Goal: Information Seeking & Learning: Learn about a topic

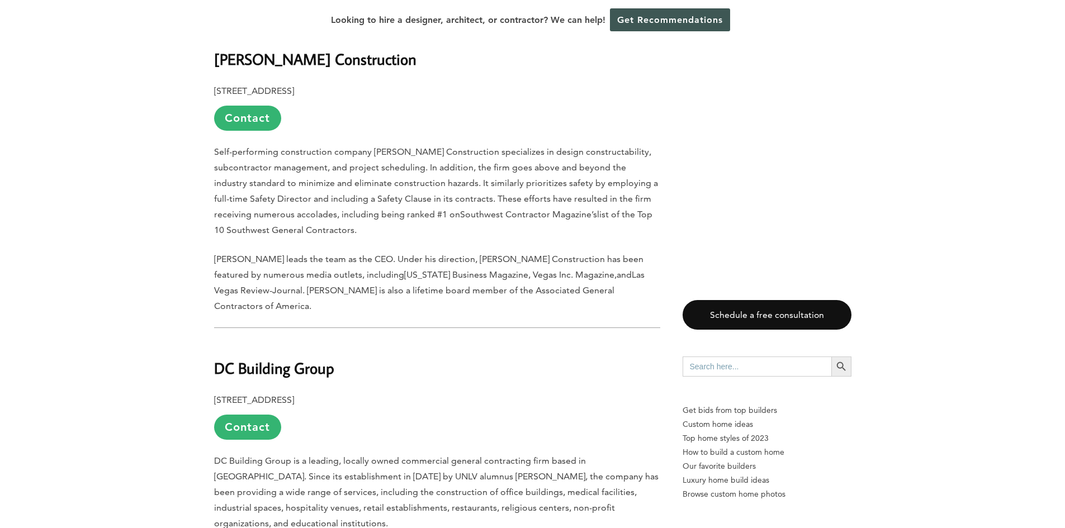
scroll to position [839, 0]
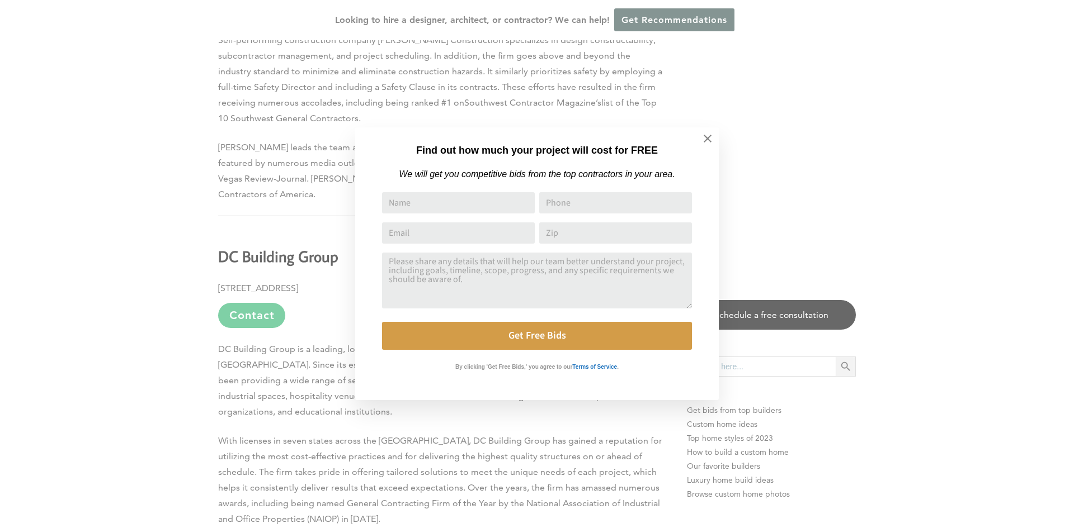
click at [282, 360] on div "Find out how much your project will cost for FREE We will get you competitive b…" at bounding box center [537, 264] width 1074 height 528
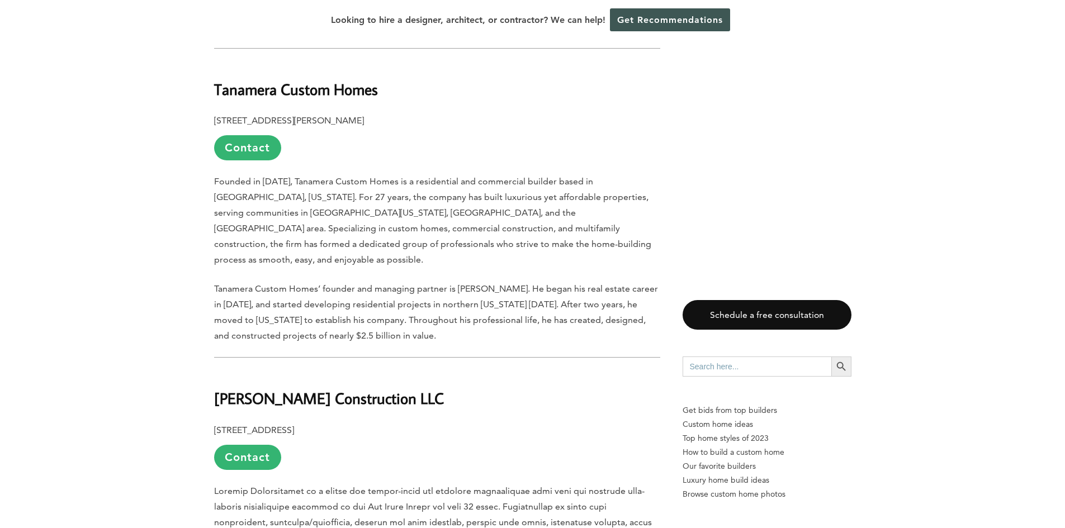
scroll to position [2740, 0]
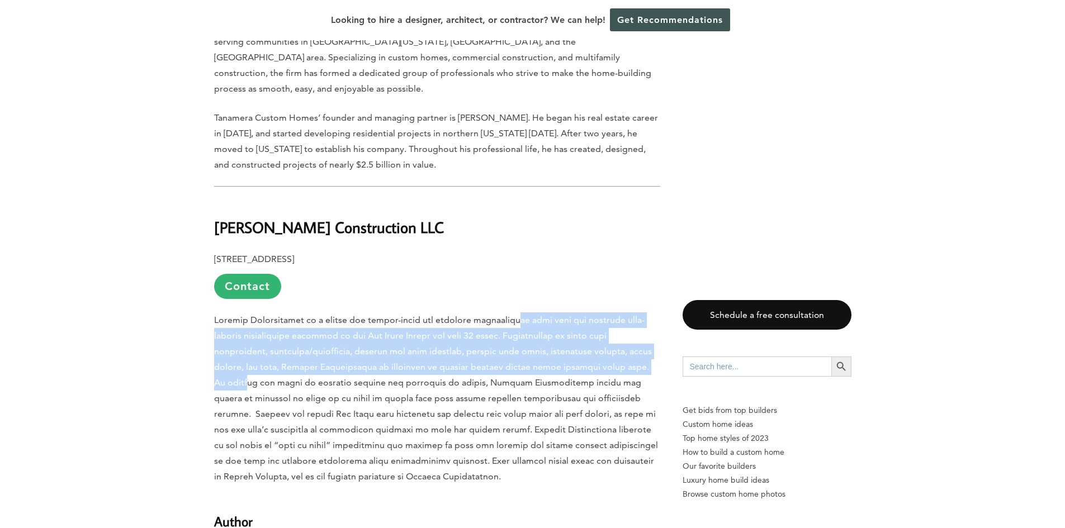
drag, startPoint x: 513, startPoint y: 256, endPoint x: 622, endPoint y: 300, distance: 118.2
click at [622, 315] on span at bounding box center [436, 398] width 444 height 167
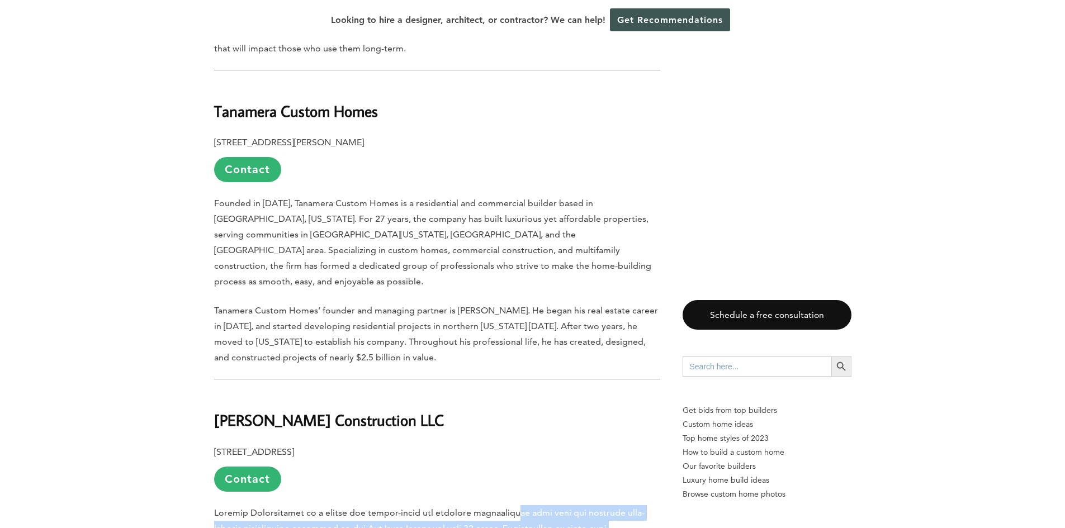
scroll to position [2405, 0]
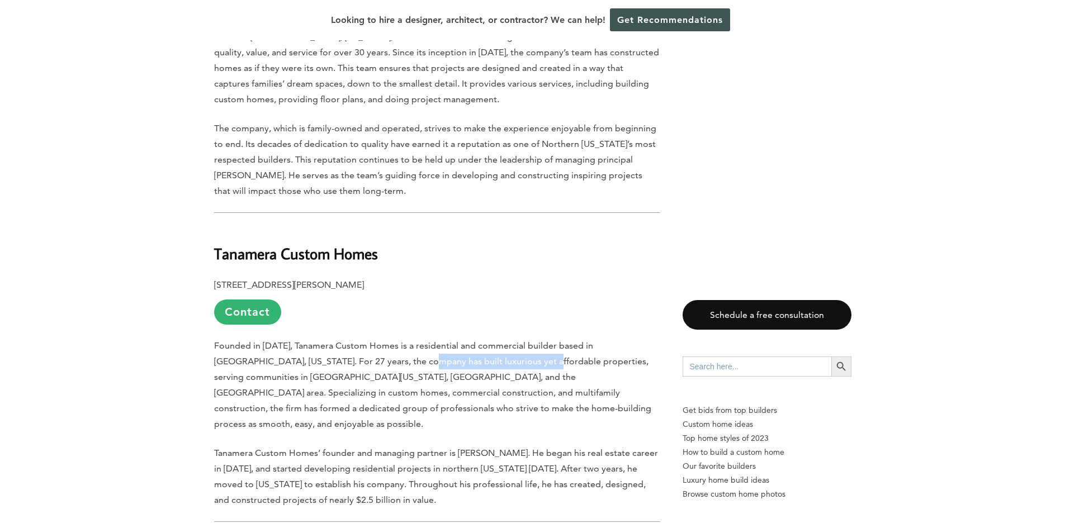
drag, startPoint x: 370, startPoint y: 310, endPoint x: 494, endPoint y: 323, distance: 125.3
click at [494, 338] on p "Founded in [DATE], Tanamera Custom Homes is a residential and commercial builde…" at bounding box center [437, 385] width 446 height 94
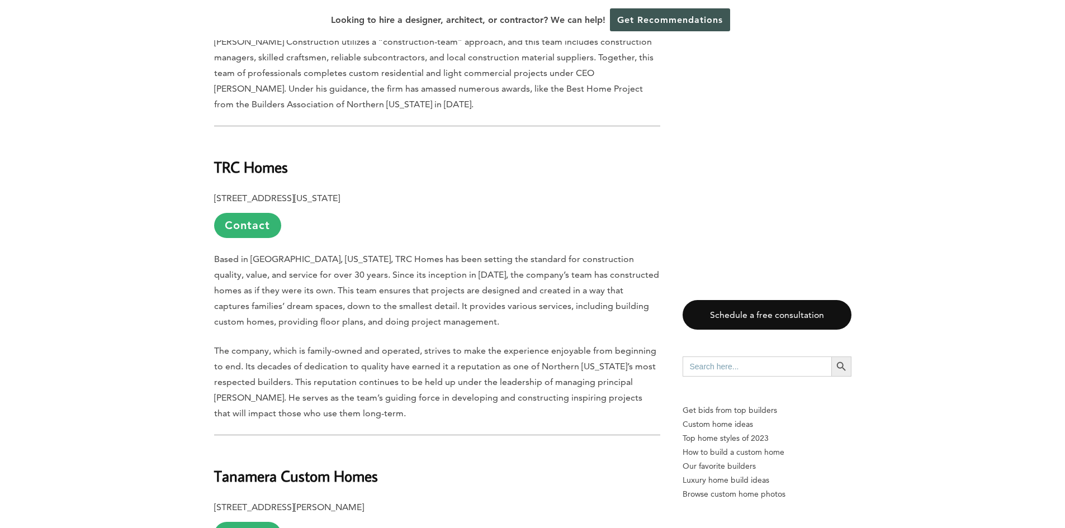
scroll to position [2181, 0]
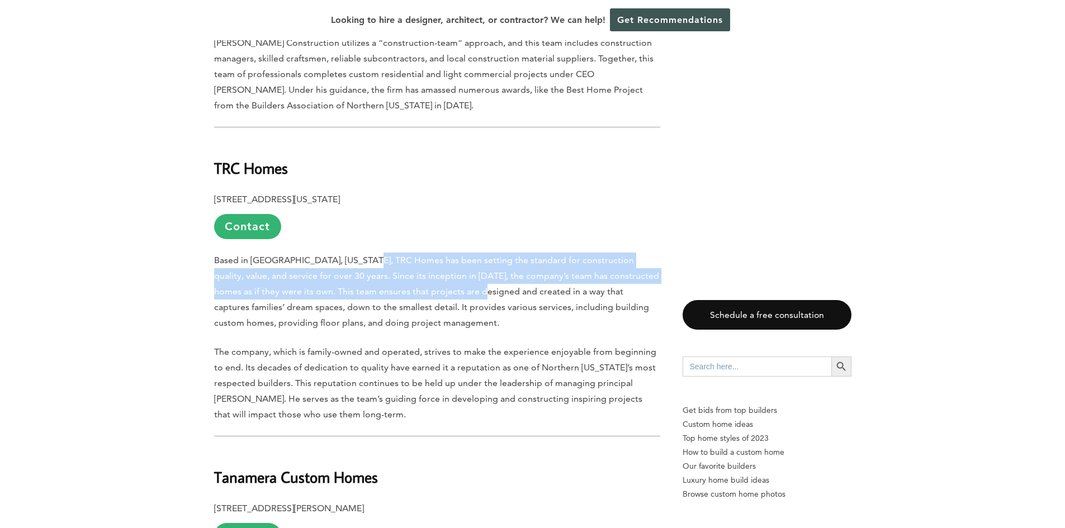
drag, startPoint x: 375, startPoint y: 221, endPoint x: 468, endPoint y: 254, distance: 98.3
click at [468, 254] on p "Based in [GEOGRAPHIC_DATA], [US_STATE], TRC Homes has been setting the standard…" at bounding box center [437, 292] width 446 height 78
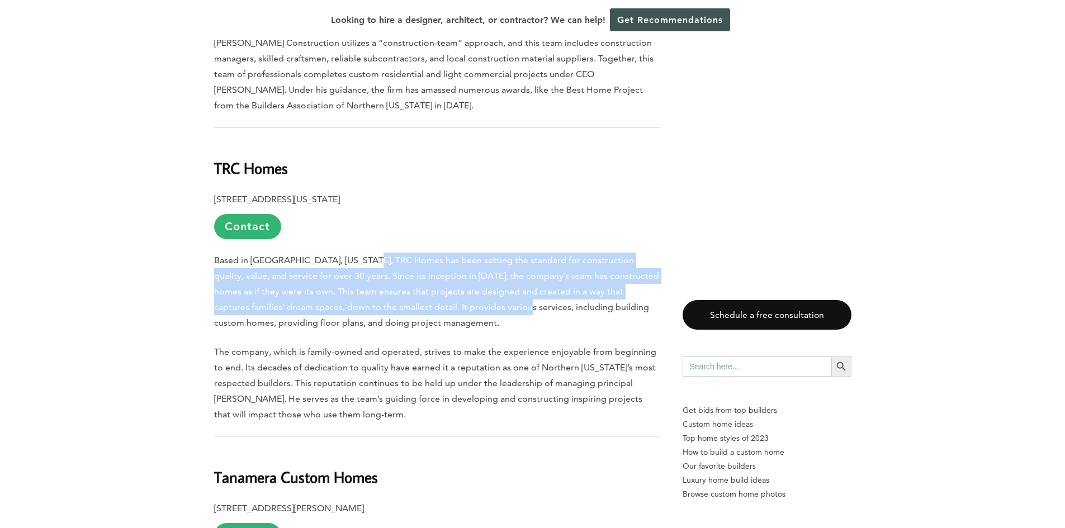
click at [468, 254] on p "Based in [GEOGRAPHIC_DATA], [US_STATE], TRC Homes has been setting the standard…" at bounding box center [437, 292] width 446 height 78
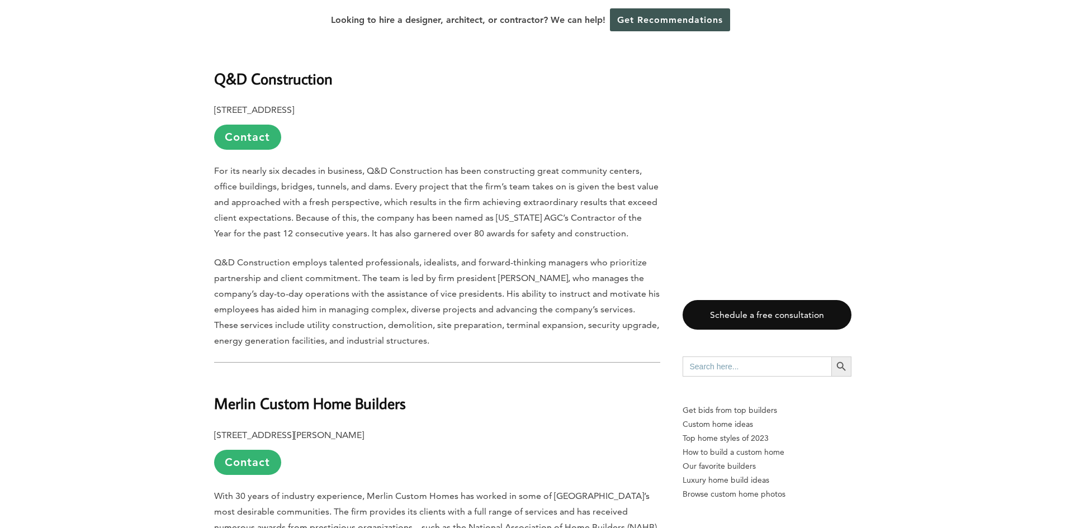
scroll to position [1454, 0]
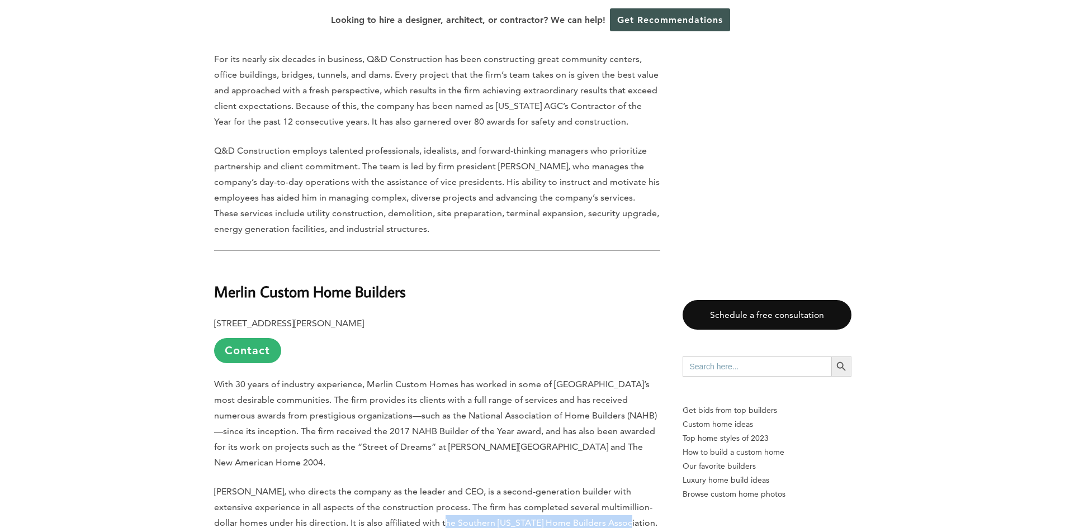
drag, startPoint x: 399, startPoint y: 477, endPoint x: 579, endPoint y: 477, distance: 180.1
click at [579, 487] on span "[PERSON_NAME], who directs the company as the leader and CEO, is a second-gener…" at bounding box center [435, 508] width 443 height 42
copy span "Southern [US_STATE] Home Builders Association"
